Goal: Task Accomplishment & Management: Manage account settings

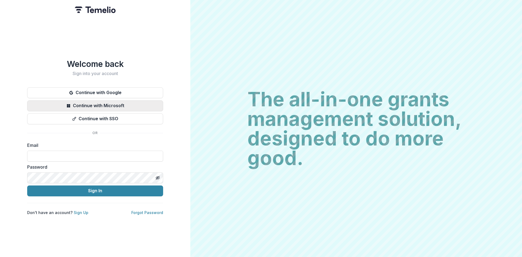
click at [83, 101] on button "Continue with Microsoft" at bounding box center [95, 105] width 136 height 11
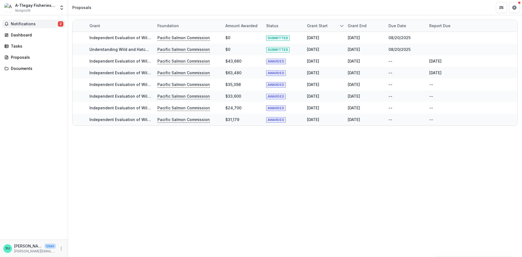
click at [28, 27] on button "Notifications 2" at bounding box center [33, 24] width 63 height 9
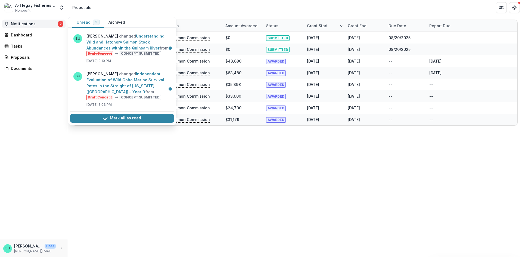
click at [29, 23] on span "Notifications" at bounding box center [34, 24] width 47 height 5
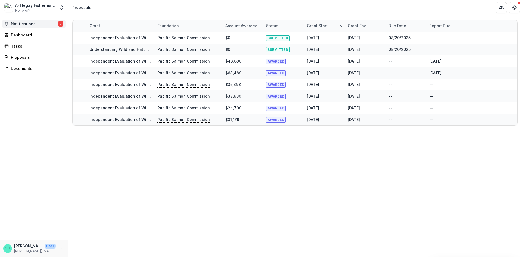
click at [29, 23] on span "Notifications" at bounding box center [34, 24] width 47 height 5
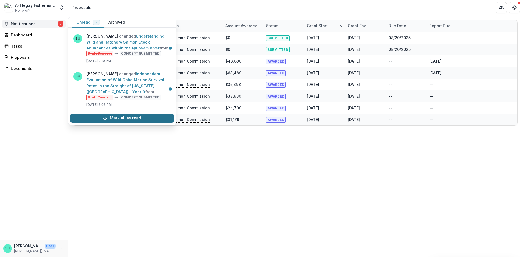
click at [106, 118] on icon "button" at bounding box center [105, 118] width 4 height 4
